Goal: Task Accomplishment & Management: Manage account settings

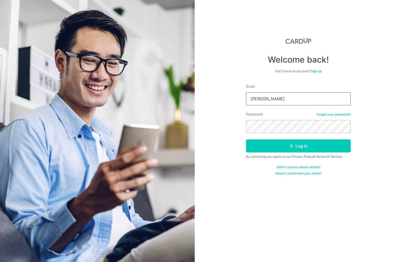
type input "[EMAIL_ADDRESS][DOMAIN_NAME]"
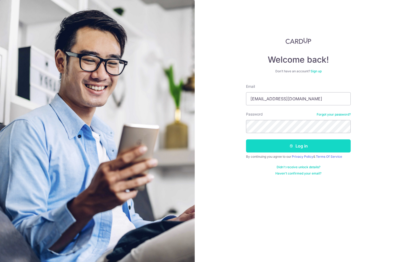
click at [291, 144] on icon "submit" at bounding box center [291, 146] width 4 height 4
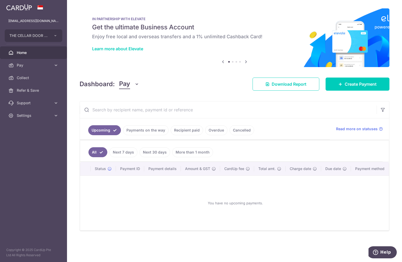
click at [0, 0] on header at bounding box center [0, 0] width 0 height 0
click at [212, 21] on p "IN PARTNERSHIP WITH ELEVATE" at bounding box center [234, 19] width 285 height 4
click at [0, 0] on img at bounding box center [0, 0] width 0 height 0
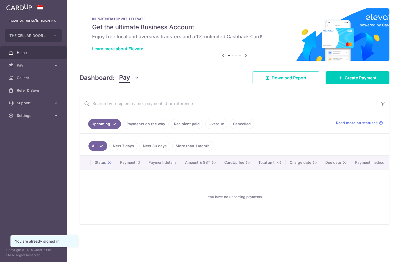
click at [0, 0] on img at bounding box center [0, 0] width 0 height 0
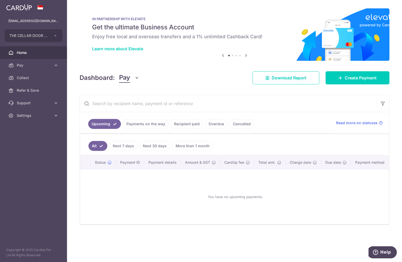
click at [0, 0] on icon "button" at bounding box center [0, 0] width 0 height 0
click at [27, 33] on span "THE CELLAR DOOR PTE LTD" at bounding box center [28, 35] width 39 height 5
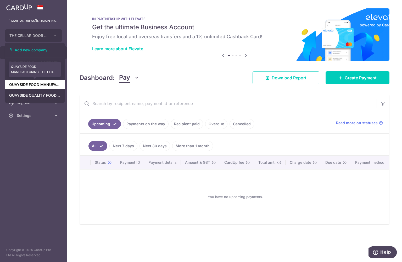
click at [32, 86] on link "QUAYSIDE FOOD MANUFACTURING PTE. LTD." at bounding box center [35, 84] width 60 height 9
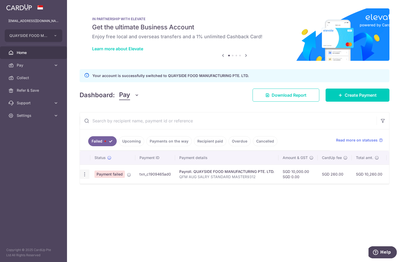
click at [82, 177] on icon "button" at bounding box center [84, 174] width 5 height 5
click at [95, 192] on span "Update payment" at bounding box center [113, 188] width 36 height 6
radio input "true"
type input "10,000.00"
radio input "true"
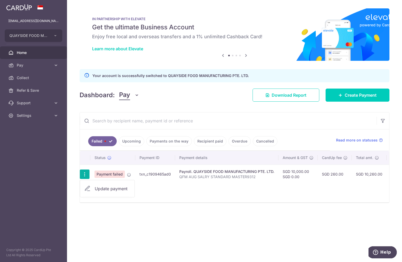
type input "QFM AUG SALRY STANDARD MASTER9312"
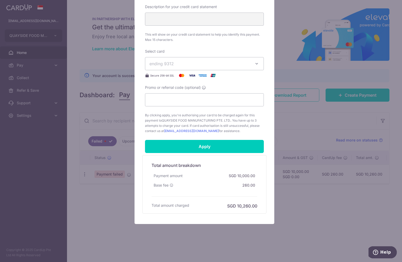
scroll to position [209, 0]
click at [200, 145] on input "Apply" at bounding box center [204, 146] width 119 height 13
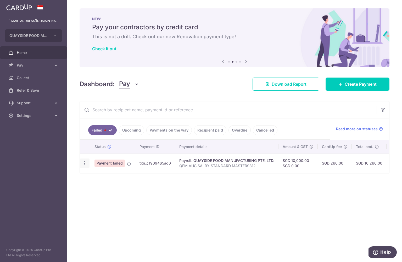
click at [82, 166] on icon "button" at bounding box center [84, 163] width 5 height 5
click at [95, 181] on span "Update payment" at bounding box center [113, 177] width 36 height 6
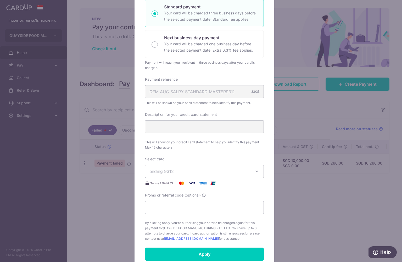
scroll to position [209, 0]
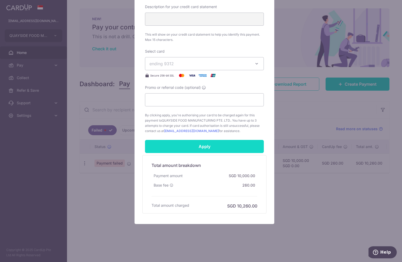
click at [203, 147] on input "Apply" at bounding box center [204, 146] width 119 height 13
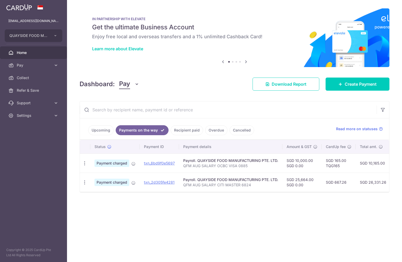
click at [88, 135] on link "Upcoming" at bounding box center [100, 130] width 25 height 10
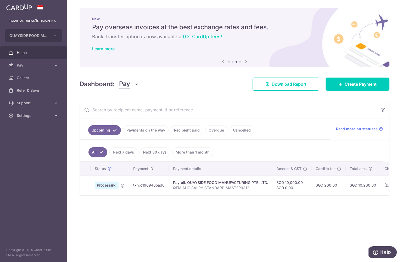
click at [123, 135] on link "Payments on the way" at bounding box center [146, 130] width 46 height 10
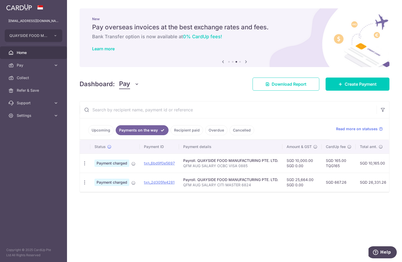
click at [88, 135] on link "Upcoming" at bounding box center [100, 130] width 25 height 10
